Goal: Task Accomplishment & Management: Manage account settings

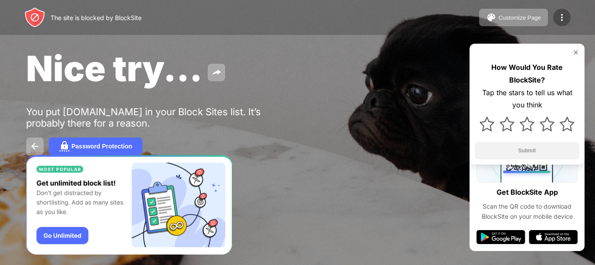
click at [563, 17] on img at bounding box center [562, 17] width 10 height 10
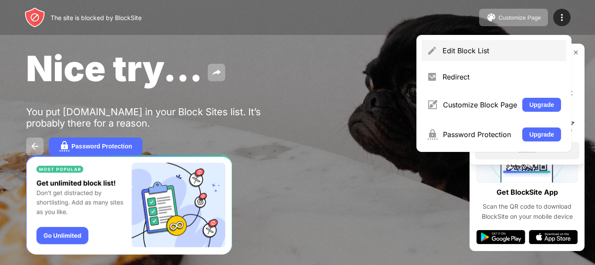
click at [485, 44] on div "Edit Block List" at bounding box center [494, 50] width 145 height 21
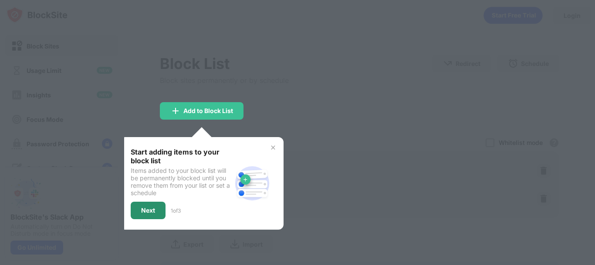
click at [143, 213] on div "Next" at bounding box center [148, 210] width 14 height 7
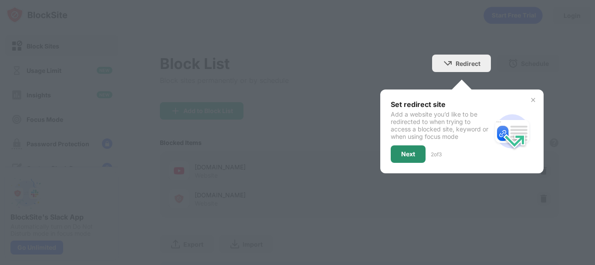
click at [401, 150] on div "Next" at bounding box center [408, 153] width 14 height 7
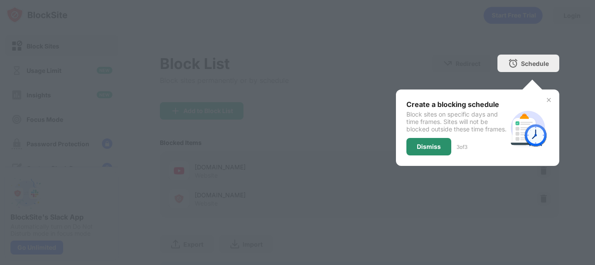
click at [417, 150] on div "Dismiss" at bounding box center [429, 146] width 24 height 7
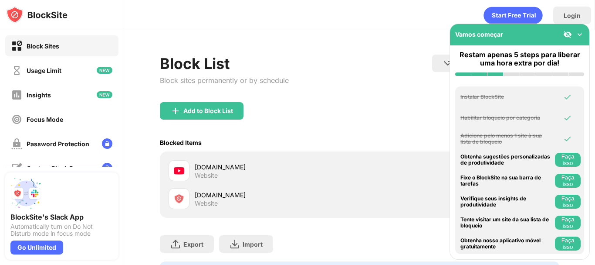
click at [207, 171] on div "Website" at bounding box center [206, 175] width 23 height 8
click at [578, 34] on img at bounding box center [580, 34] width 9 height 9
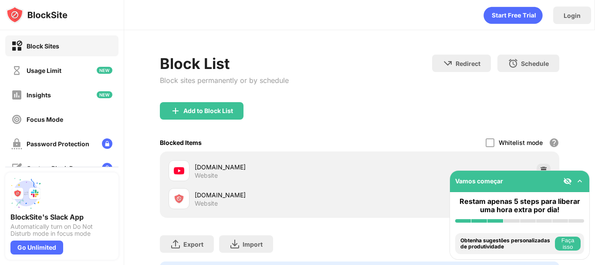
drag, startPoint x: 520, startPoint y: 150, endPoint x: 513, endPoint y: 88, distance: 62.3
click at [513, 88] on div "Block List Block sites permanently or by schedule Redirect Choose a site to be …" at bounding box center [360, 169] width 400 height 231
click at [540, 164] on div at bounding box center [544, 170] width 14 height 14
